Goal: Task Accomplishment & Management: Complete application form

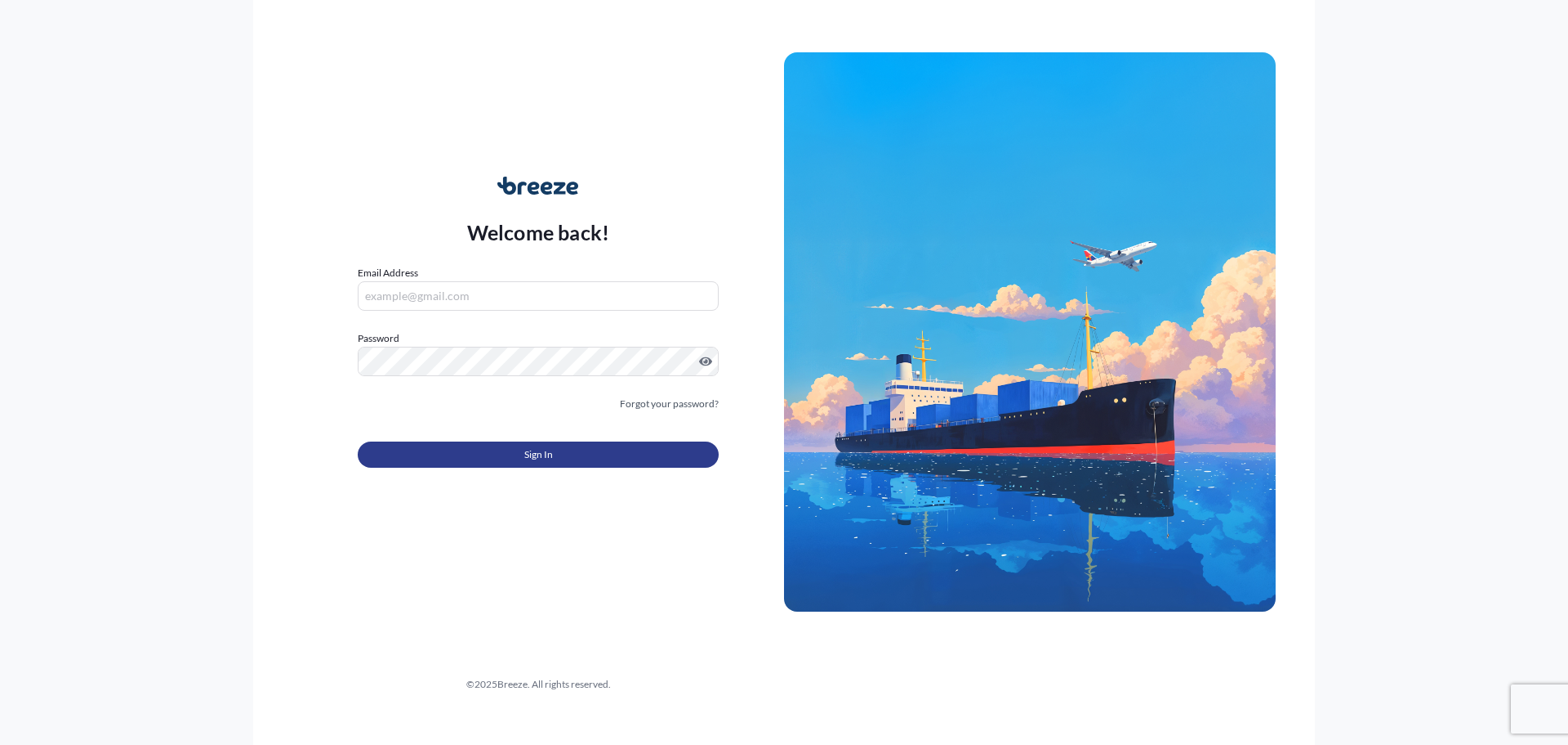
type input "[PERSON_NAME][EMAIL_ADDRESS][PERSON_NAME][DOMAIN_NAME]"
click at [547, 446] on span "Sign In" at bounding box center [538, 454] width 28 height 17
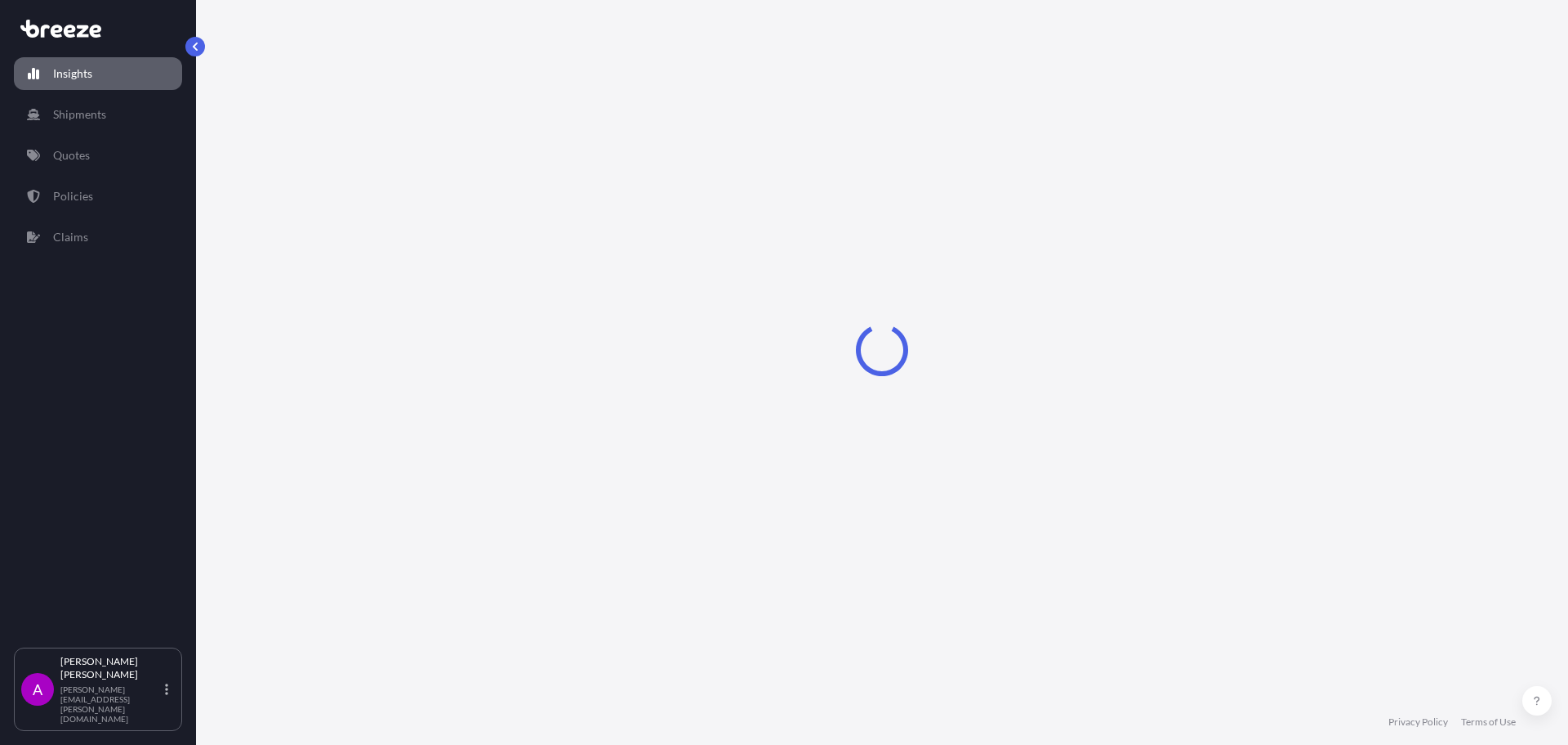
select select "2025"
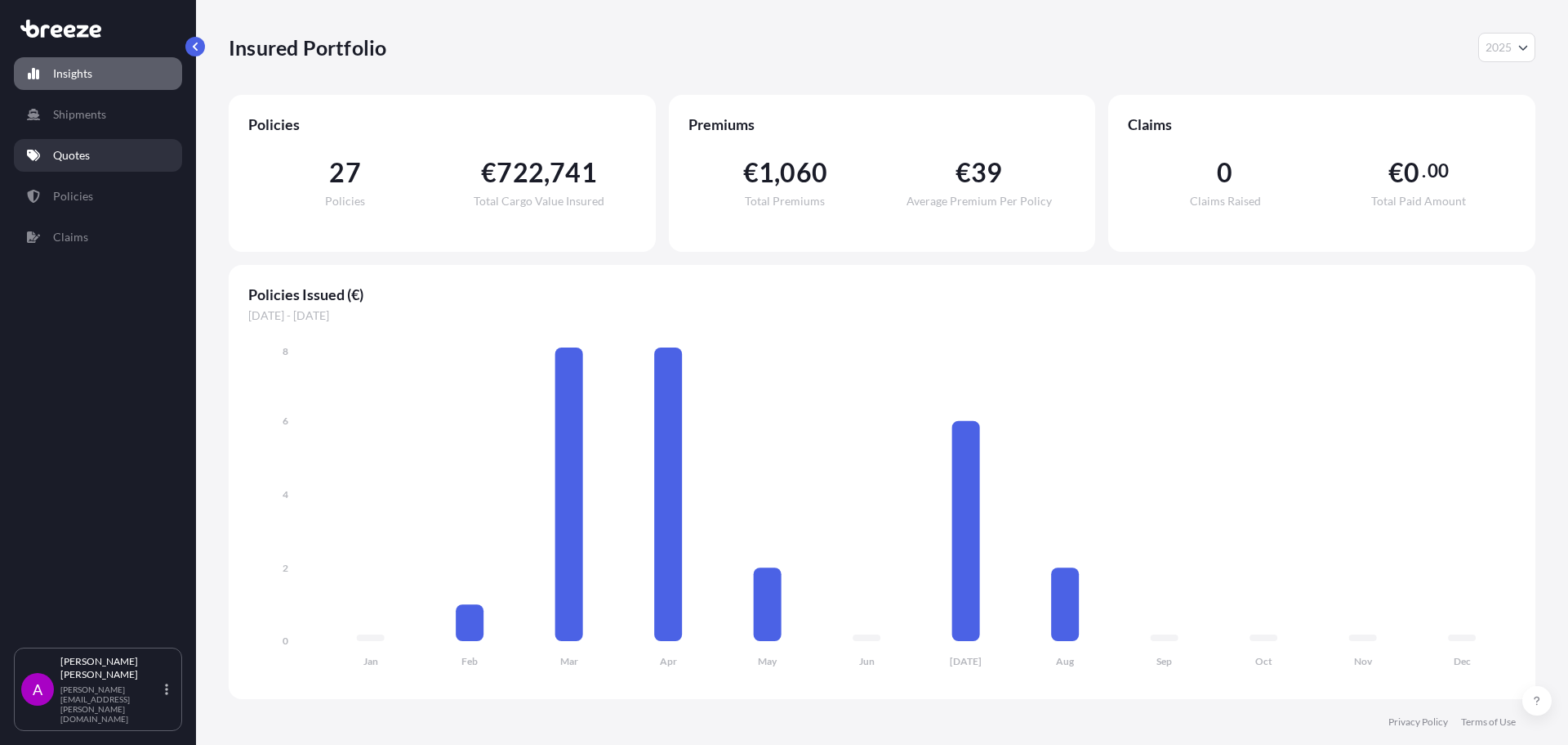
click at [84, 155] on p "Quotes" at bounding box center [72, 155] width 37 height 17
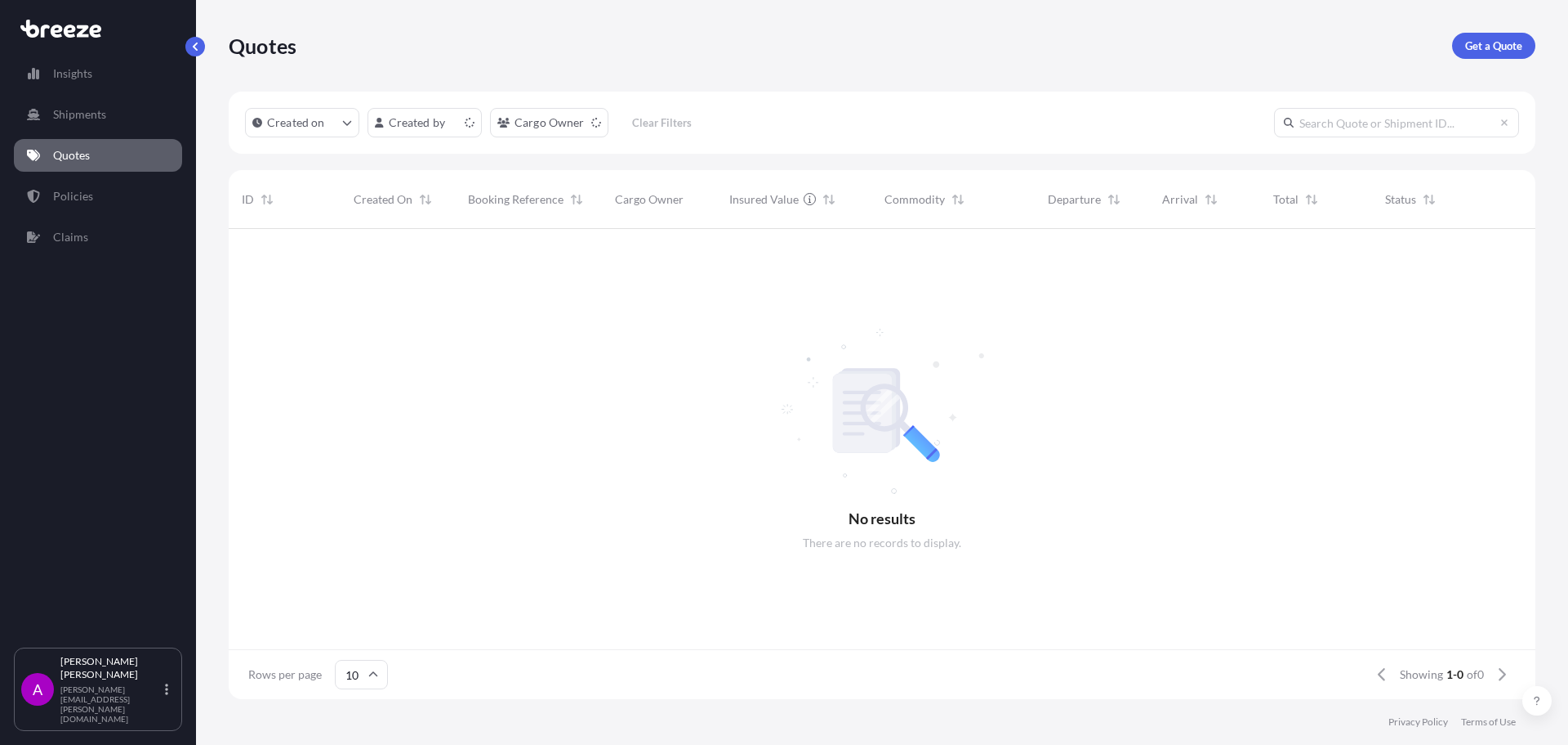
scroll to position [13, 13]
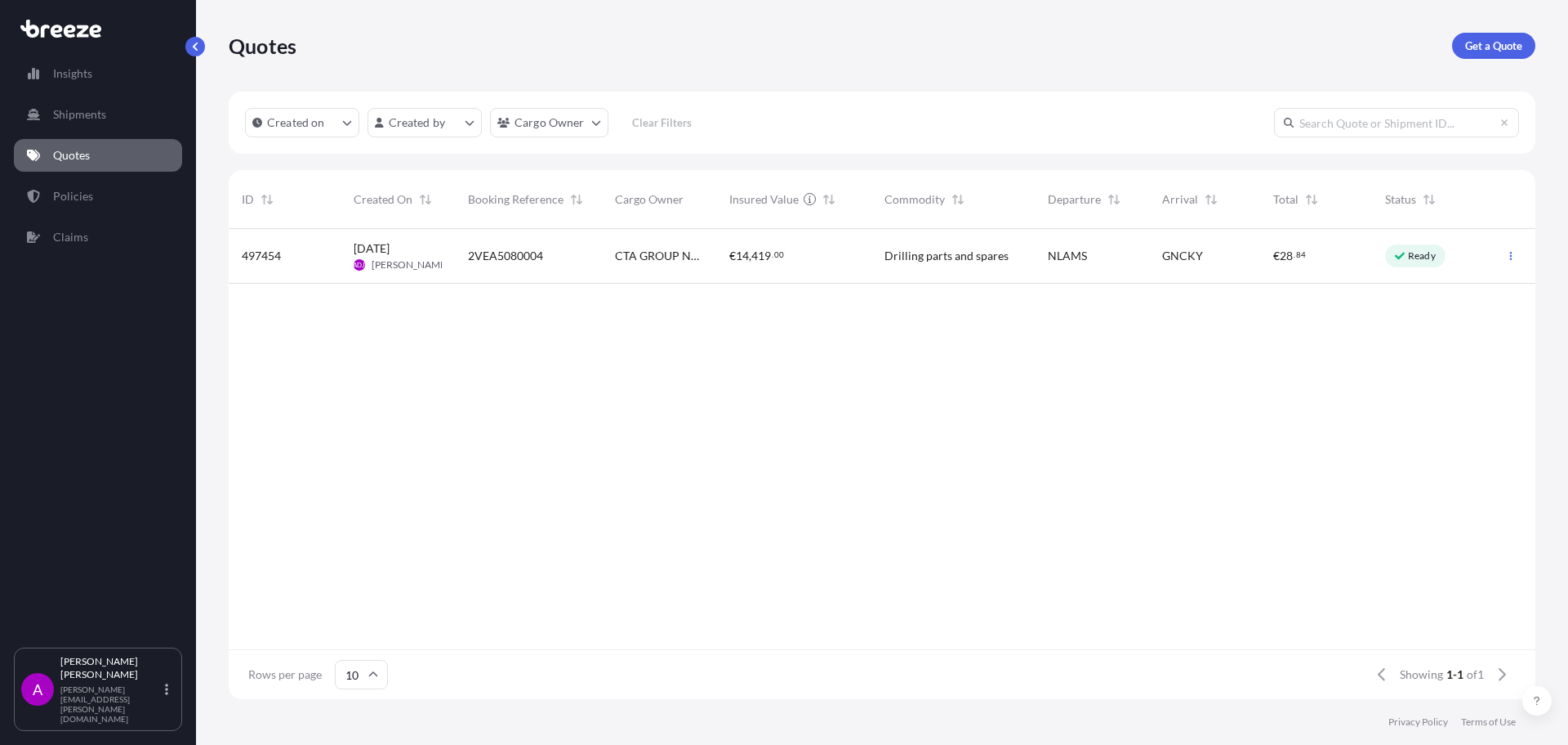
click at [1451, 252] on div "Ready" at bounding box center [1430, 256] width 115 height 55
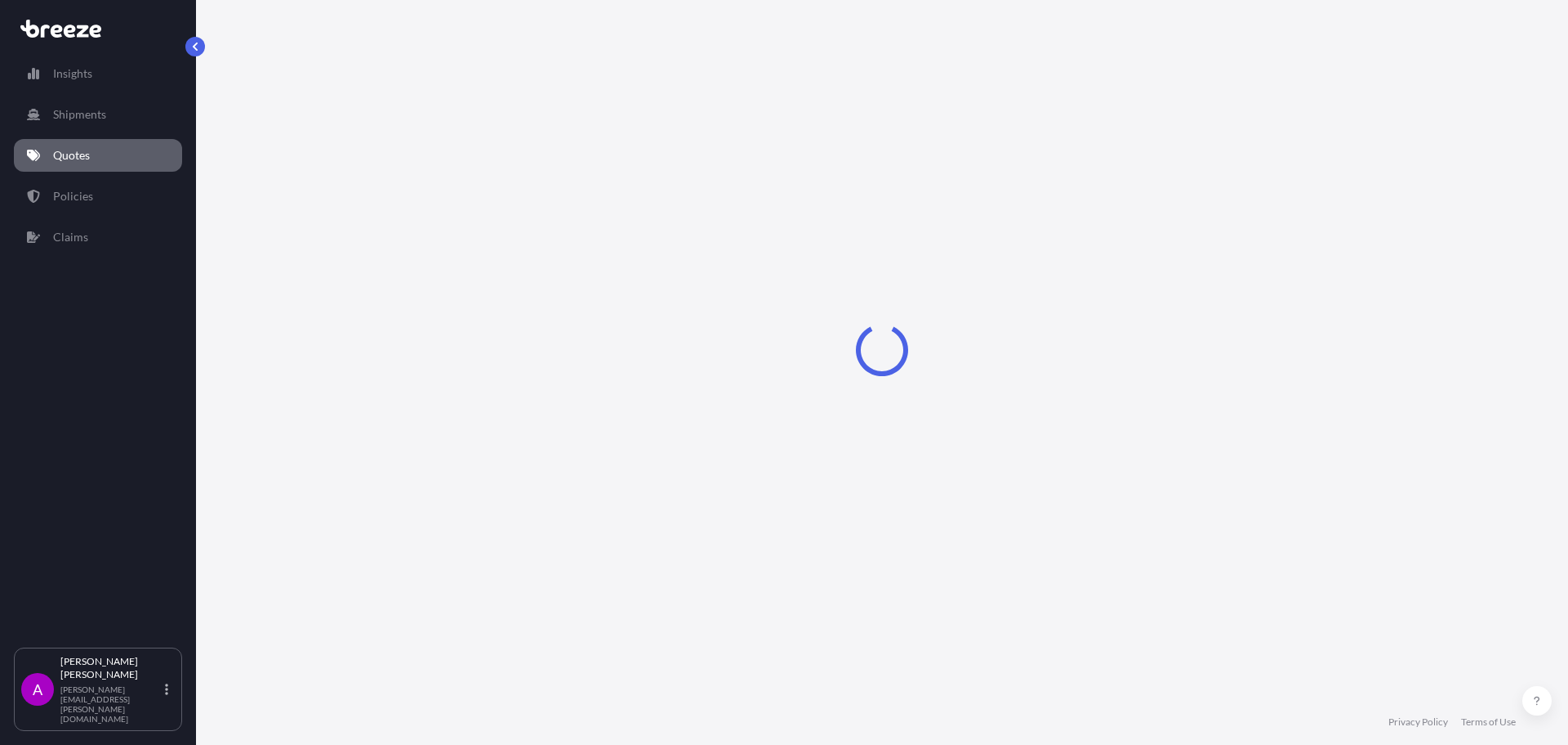
select select "Air"
select select "1"
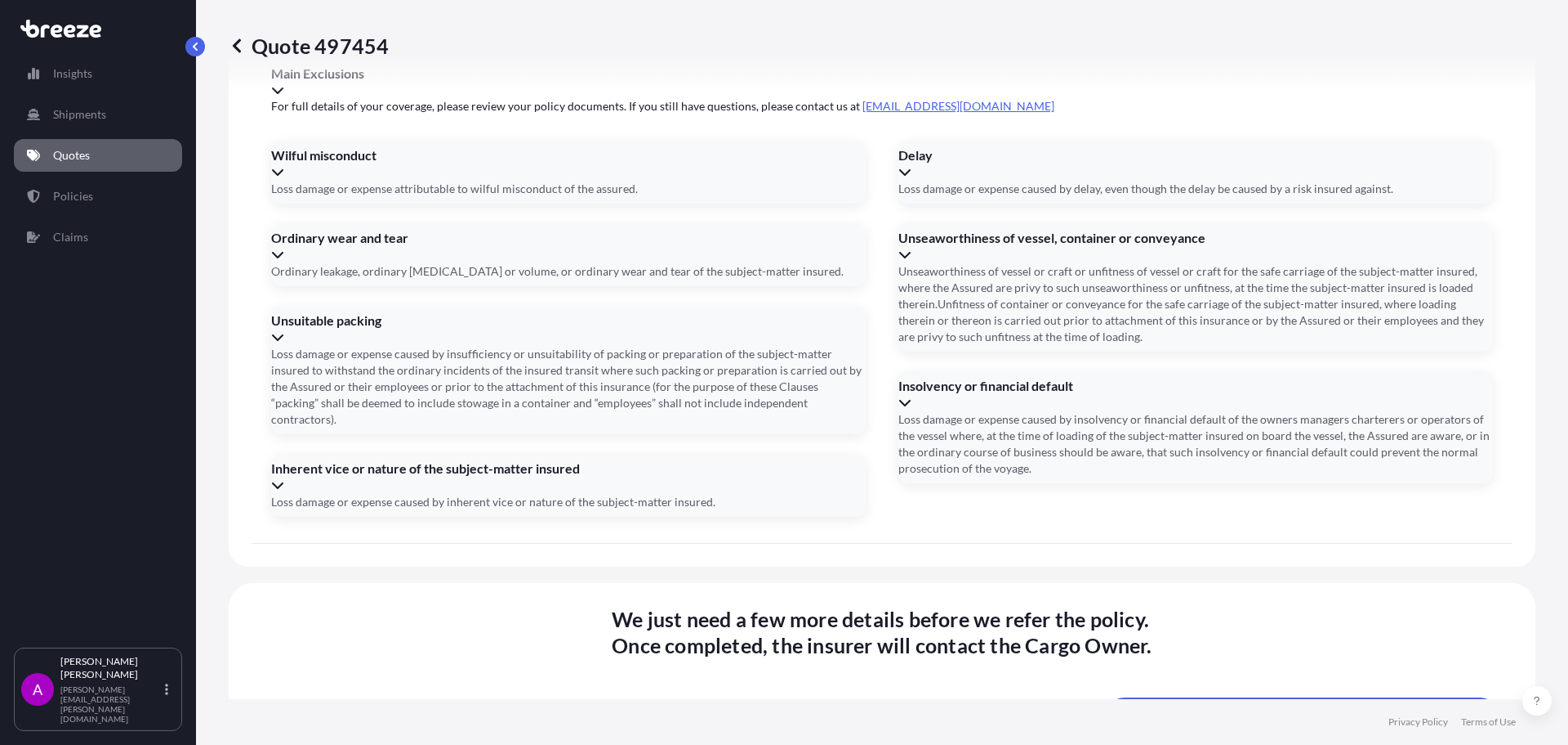
scroll to position [1981, 0]
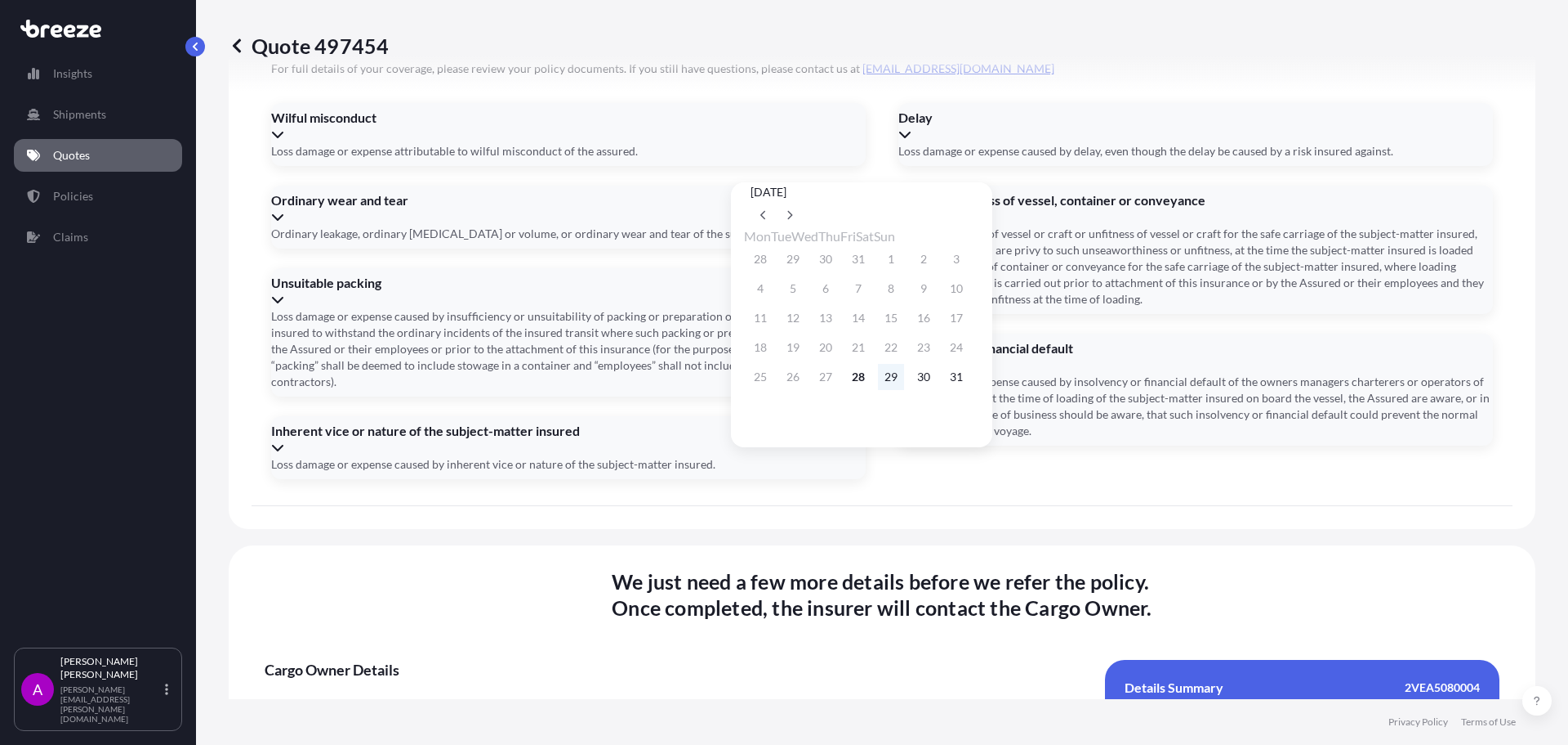
click at [904, 387] on button "29" at bounding box center [891, 376] width 27 height 27
type input "[DATE]"
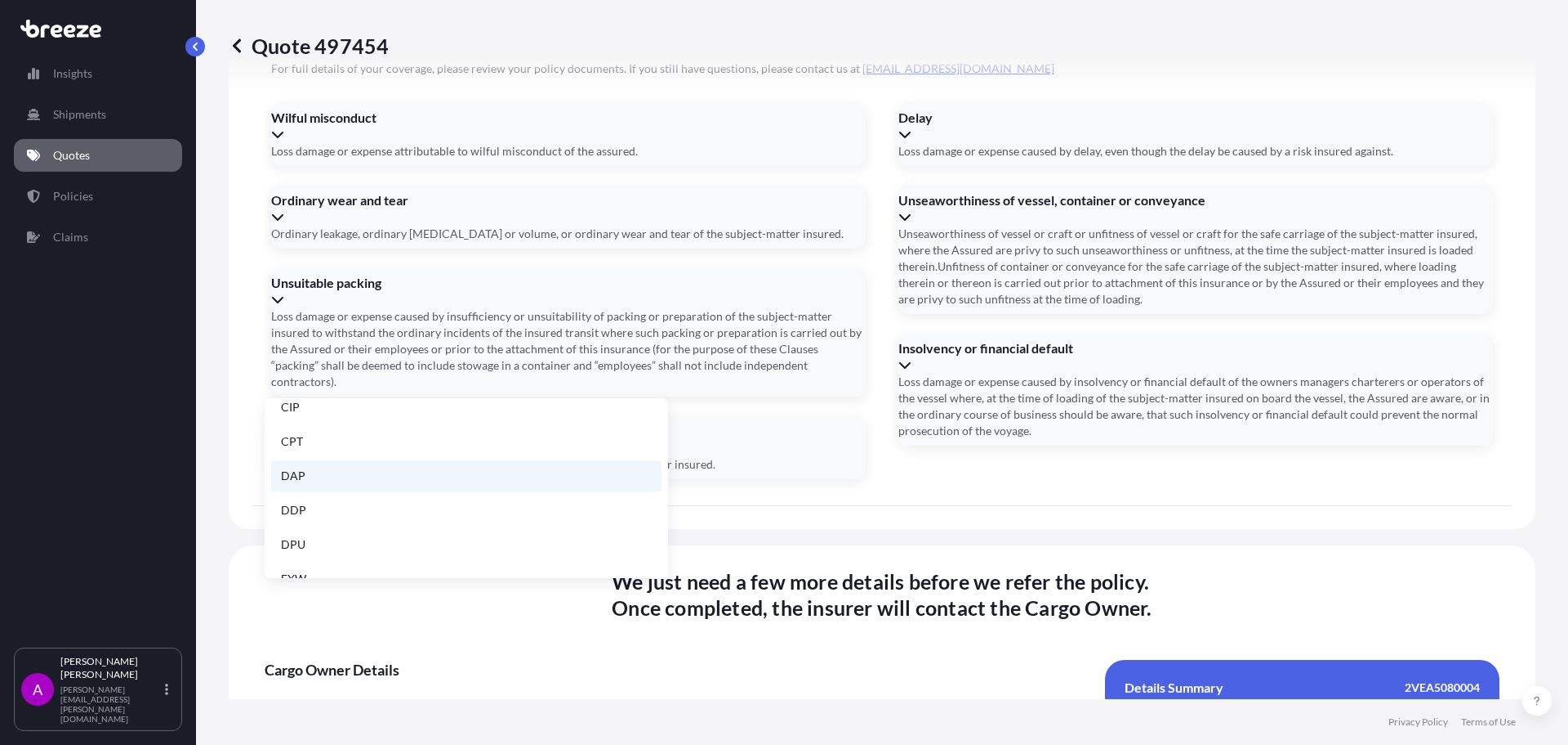
scroll to position [163, 0]
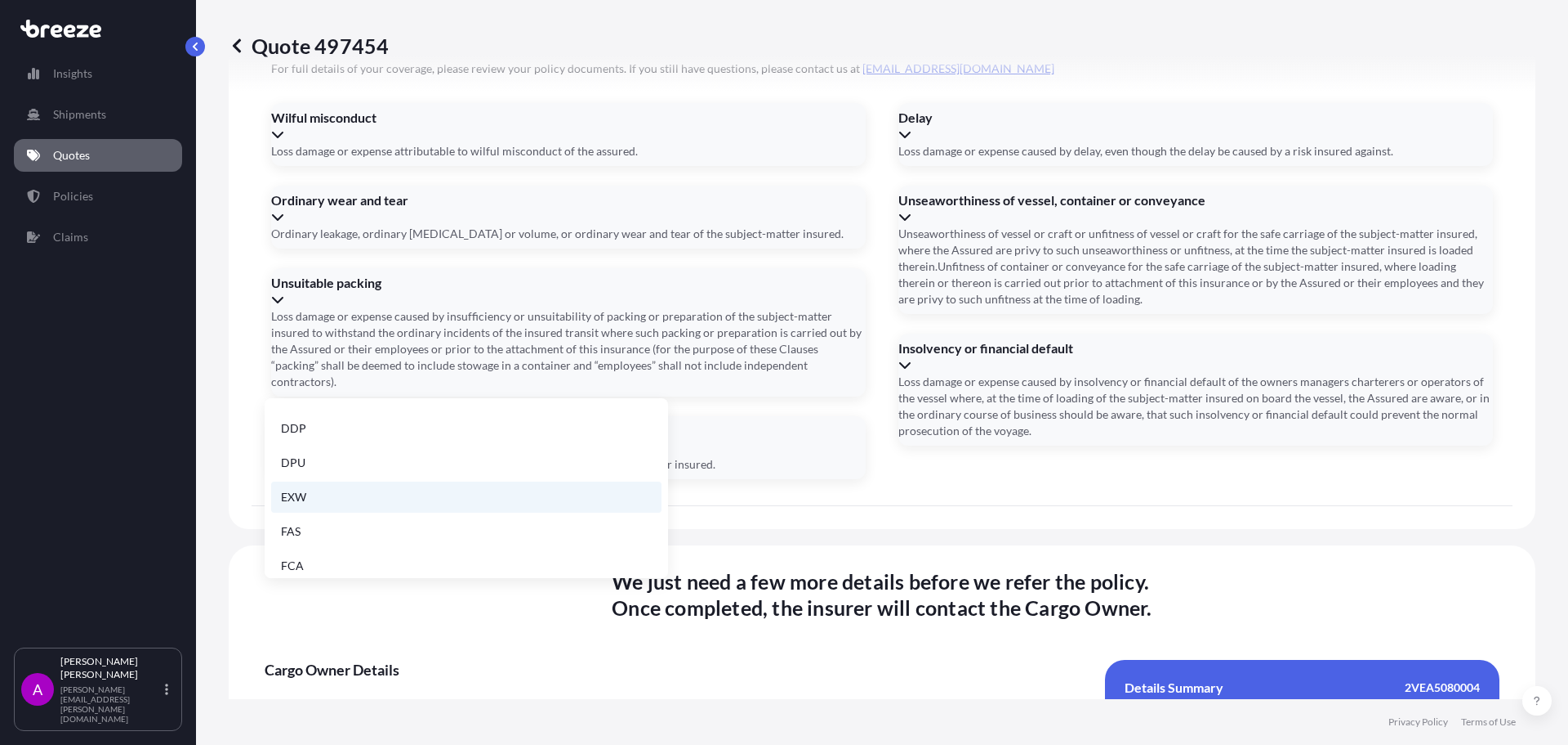
click at [436, 493] on li "EXW" at bounding box center [467, 497] width 391 height 31
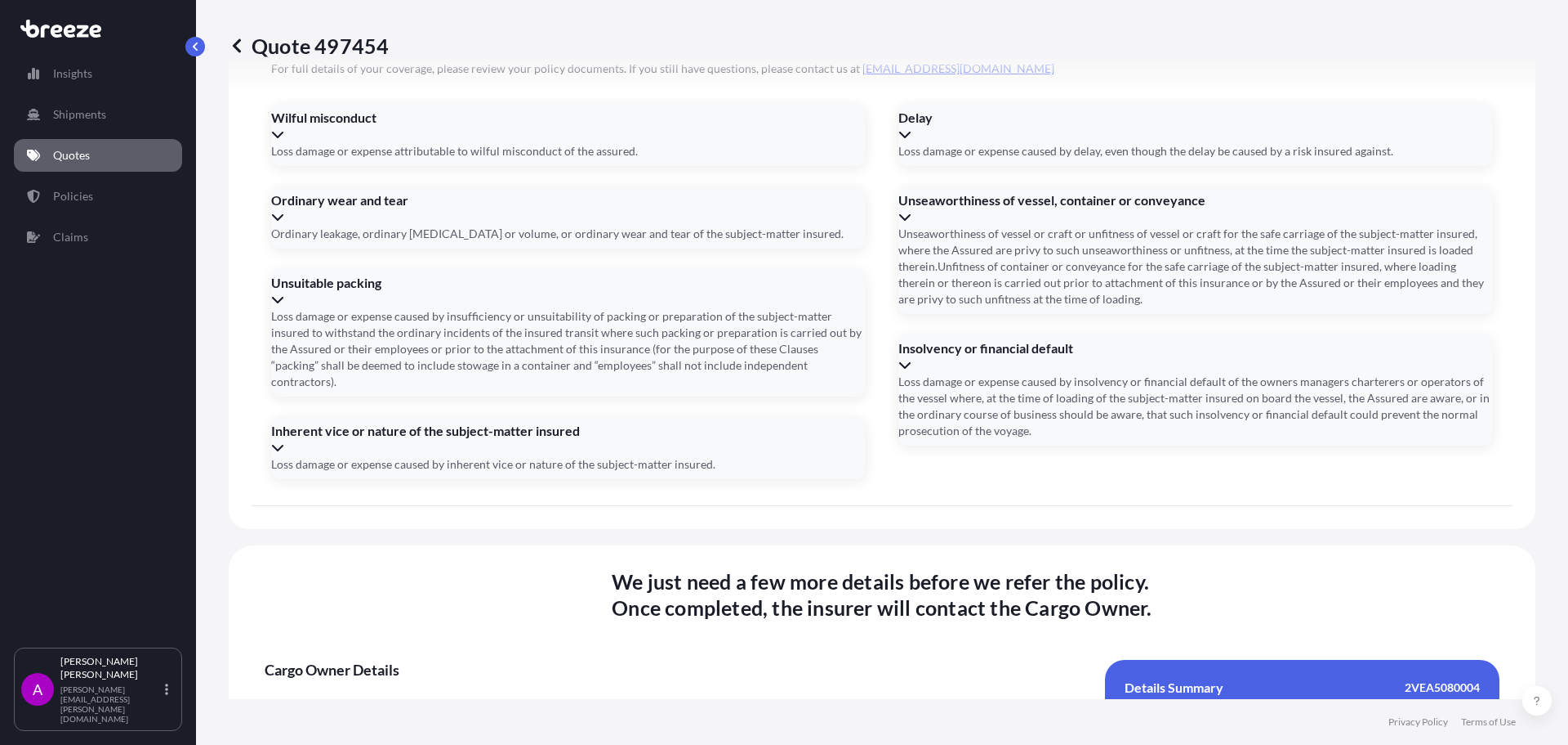
drag, startPoint x: 826, startPoint y: 560, endPoint x: 664, endPoint y: 558, distance: 162.0
drag, startPoint x: 834, startPoint y: 562, endPoint x: 679, endPoint y: 557, distance: 155.1
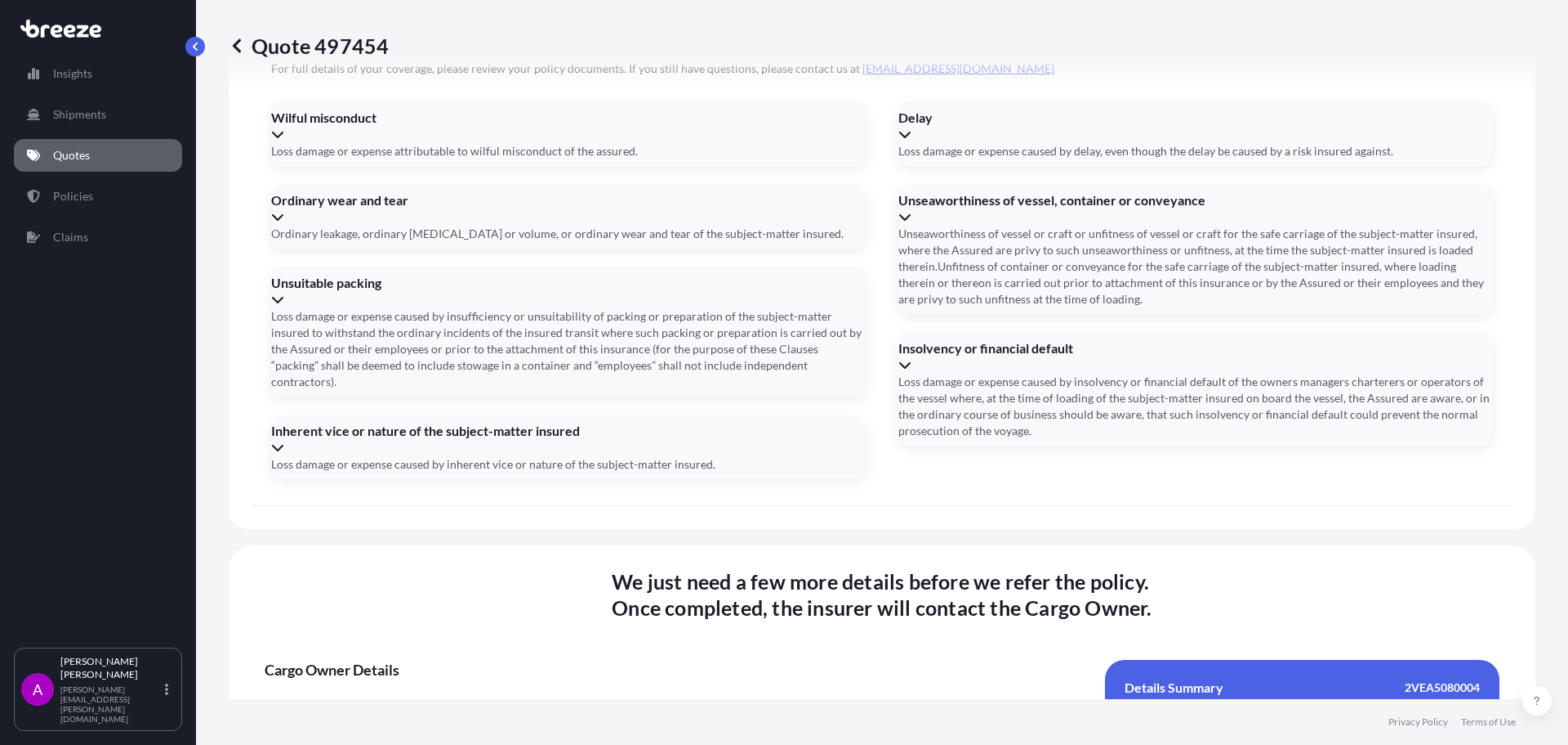
copy span "Insert comma-separated numbers"
paste input "020-32667950"
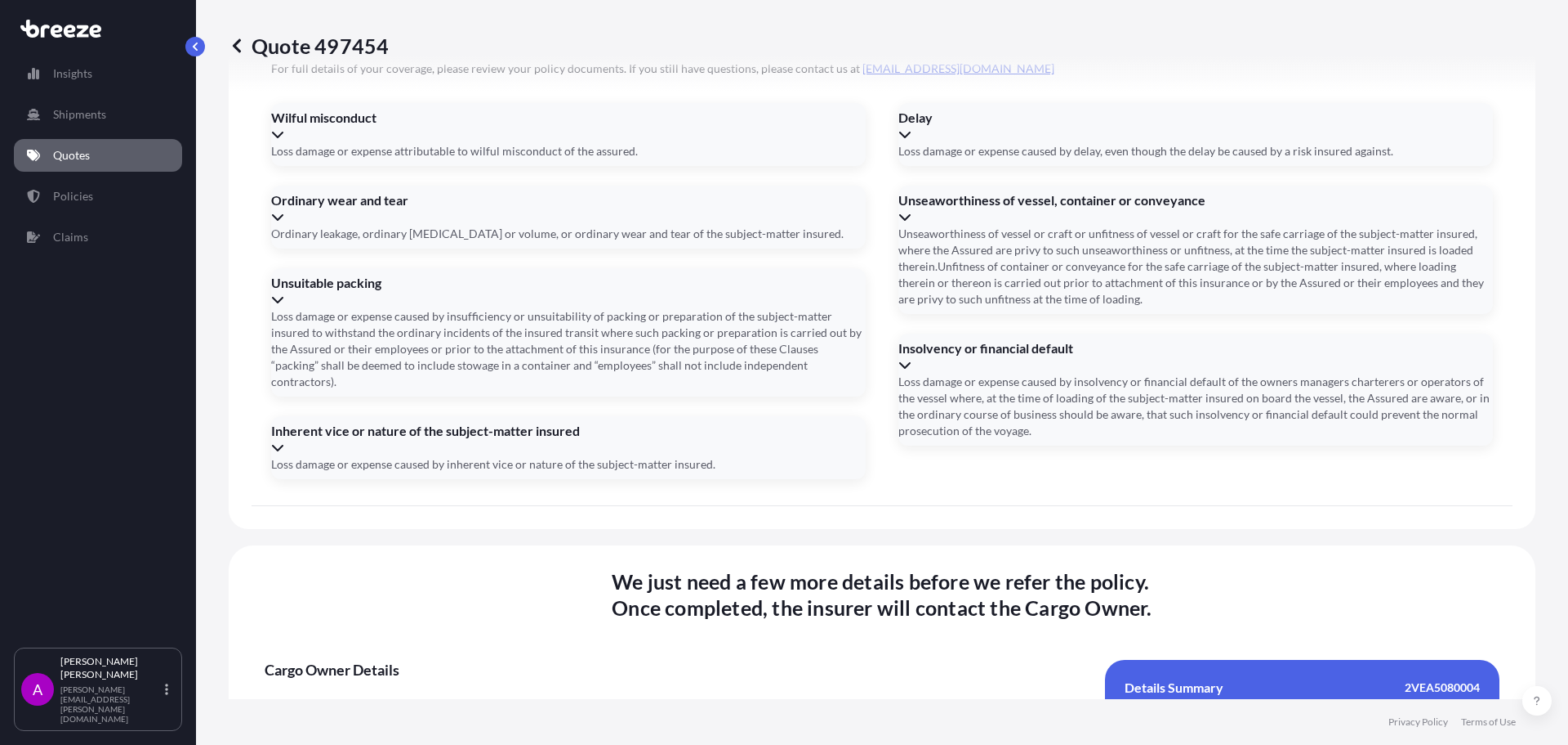
type input "02032667950"
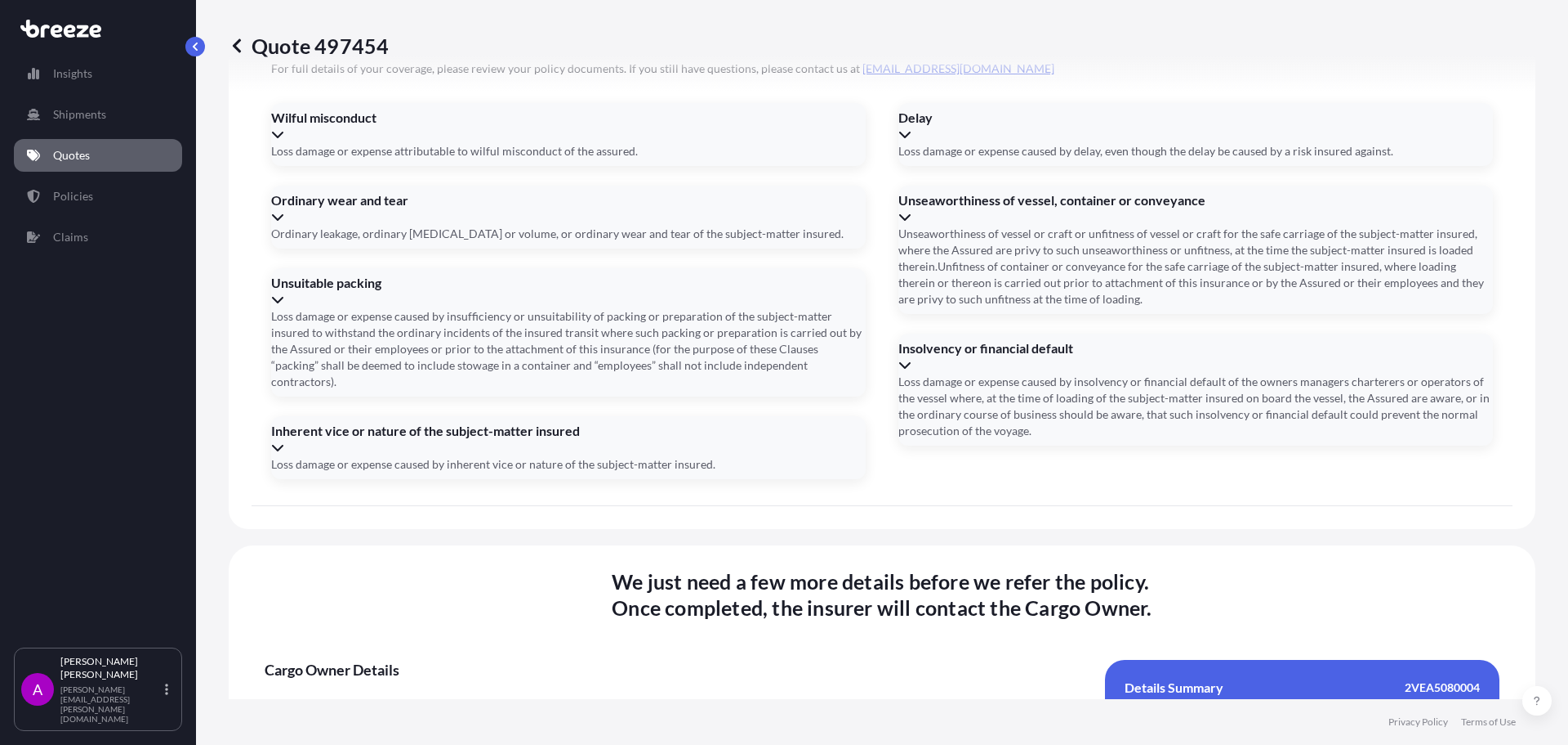
type input "[PERSON_NAME][EMAIL_ADDRESS][DOMAIN_NAME]"
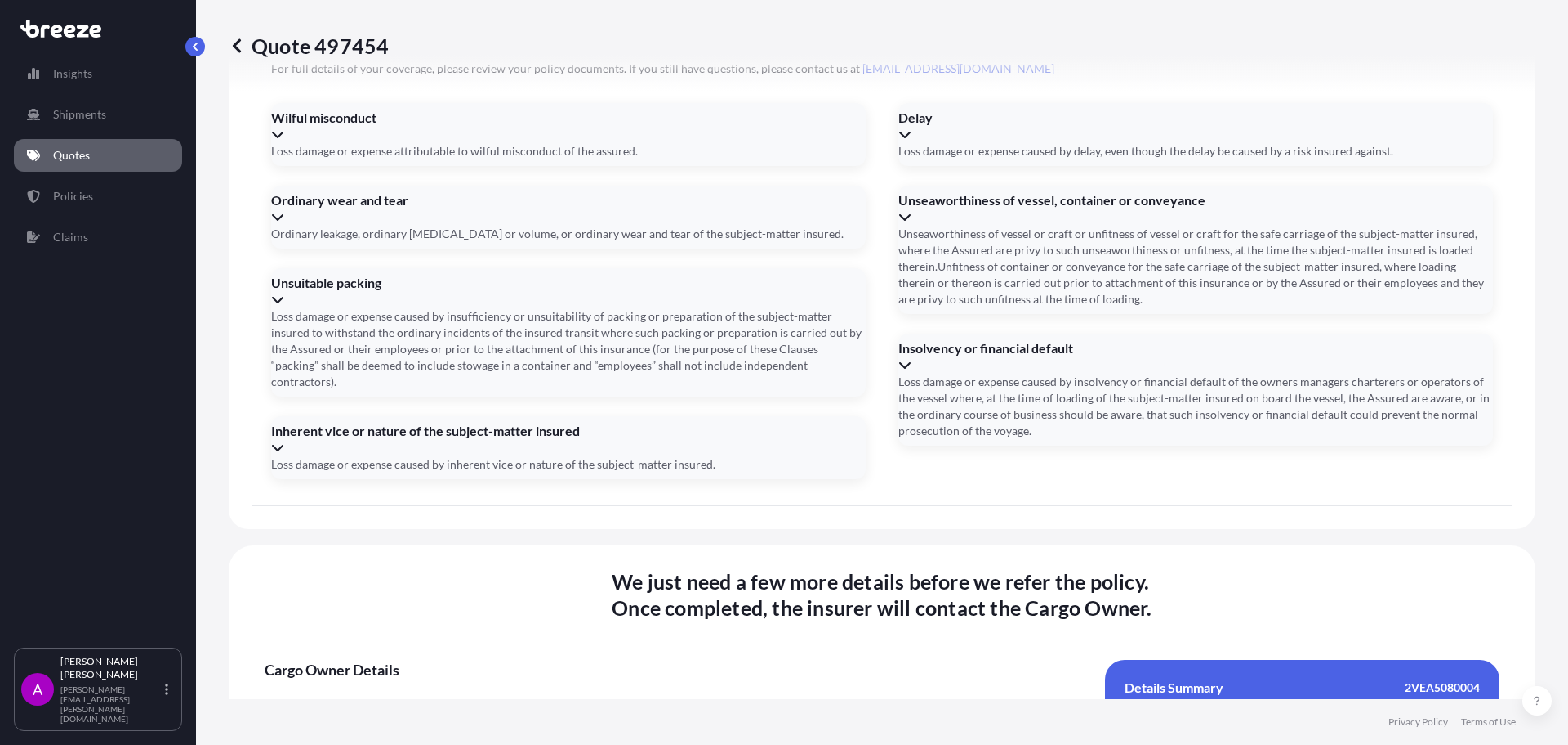
type input "0,2,0,3,2,6,6,7,9,5,0"
click at [842, 716] on input "Address *" at bounding box center [881, 730] width 398 height 29
click at [754, 716] on input "Address *" at bounding box center [881, 730] width 398 height 29
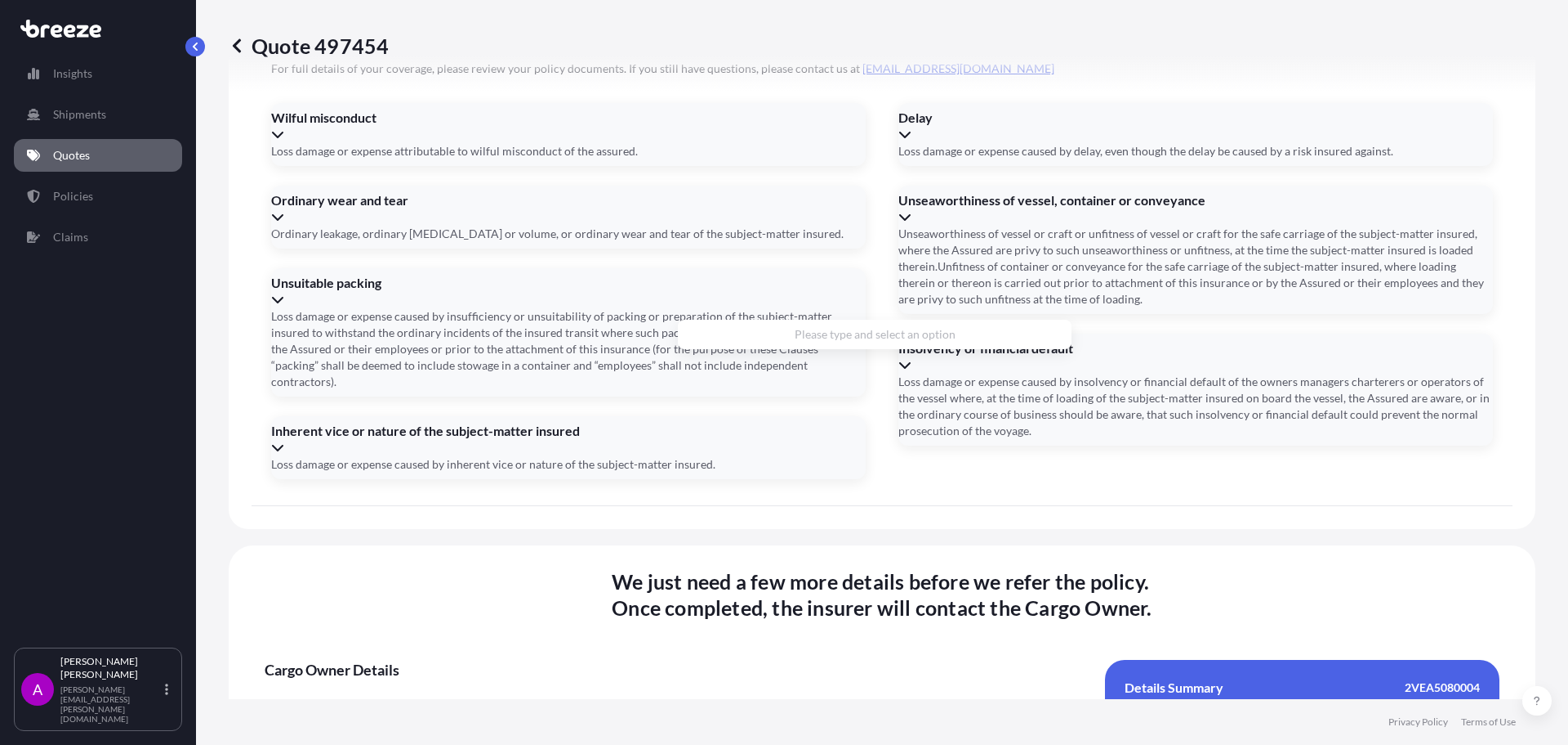
paste input "Veldkant 3"
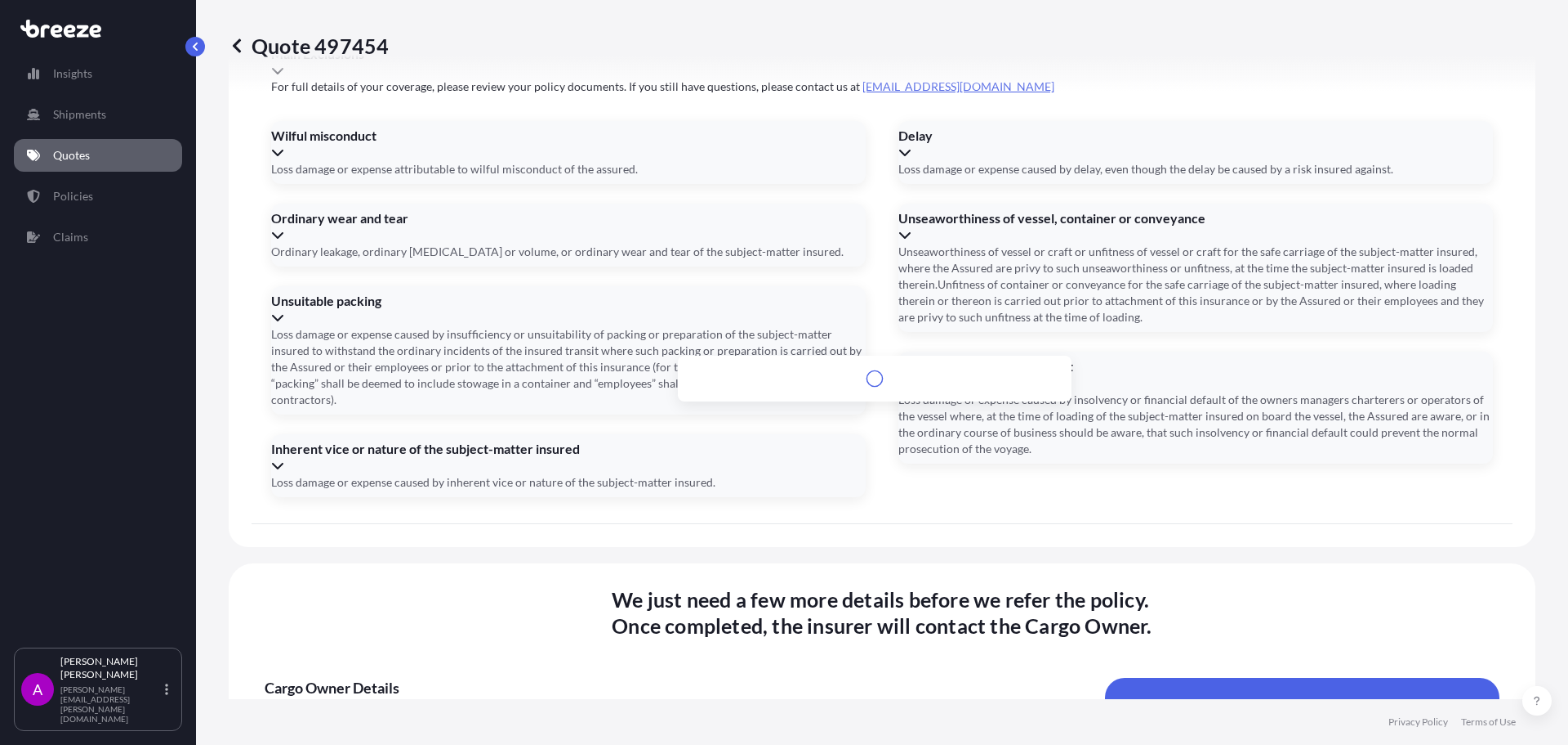
click at [790, 733] on input "Veldkant 3" at bounding box center [881, 748] width 398 height 29
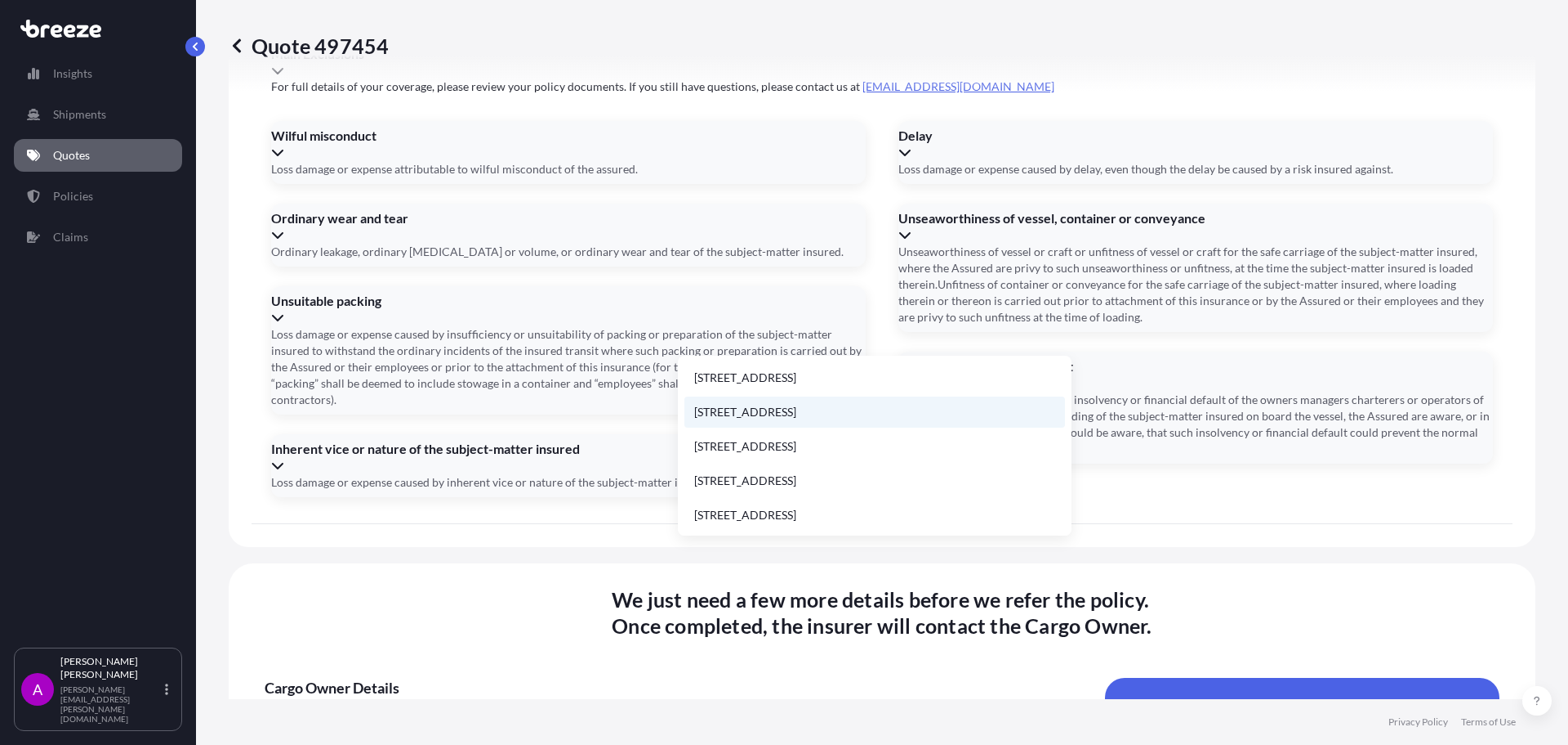
click at [839, 418] on li "[STREET_ADDRESS]" at bounding box center [875, 412] width 381 height 31
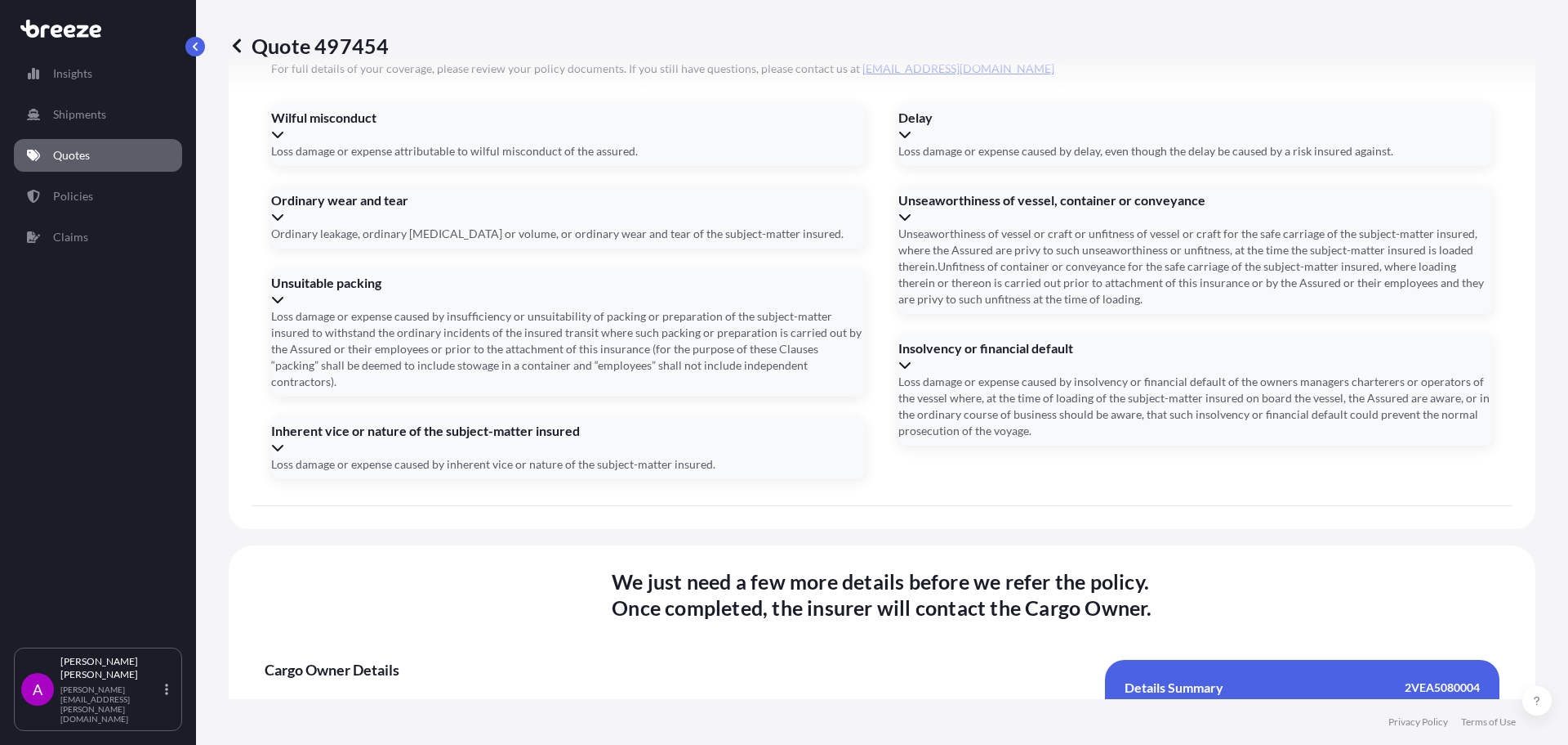
type input "[STREET_ADDRESS]"
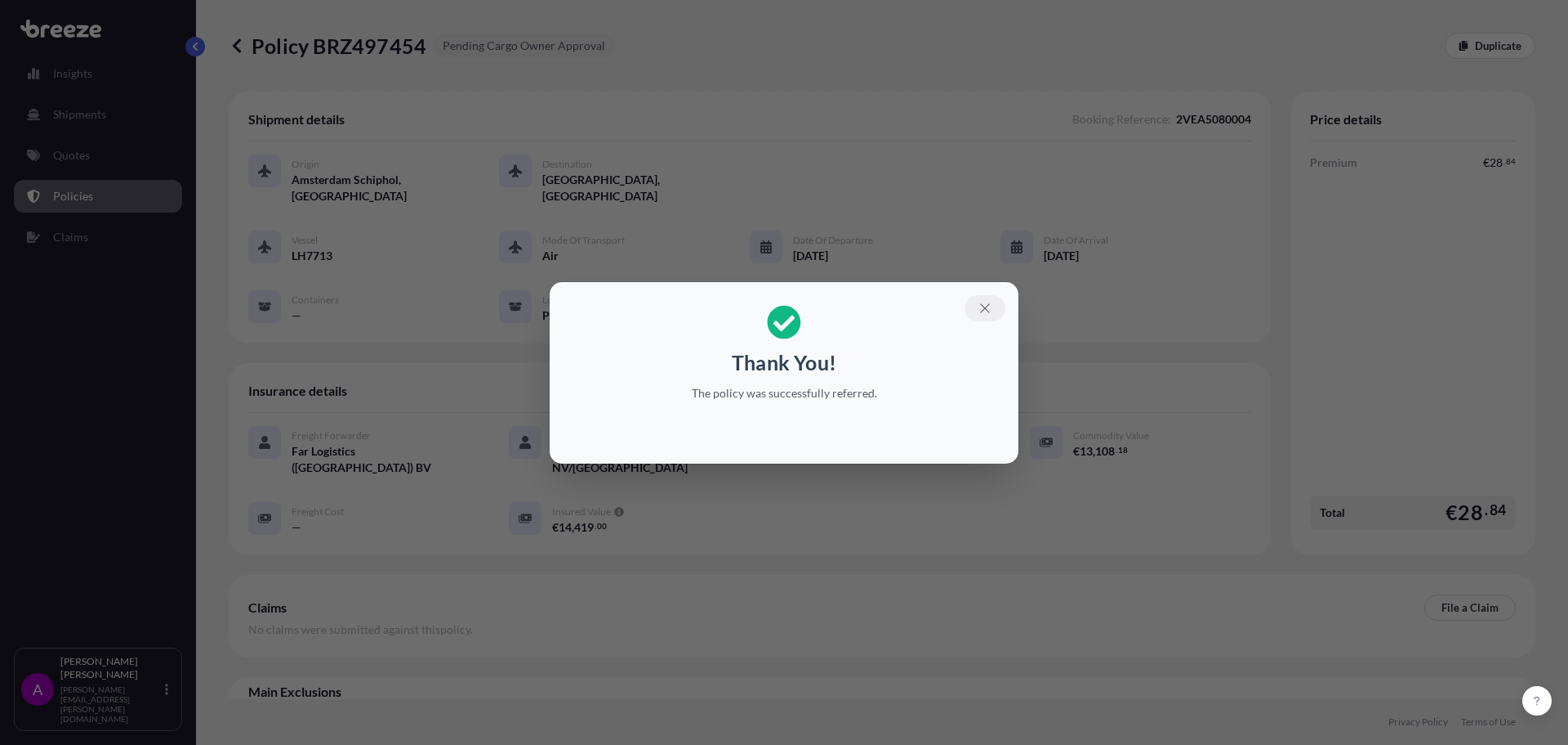
click at [983, 305] on icon "button" at bounding box center [985, 308] width 9 height 9
